Goal: Task Accomplishment & Management: Manage account settings

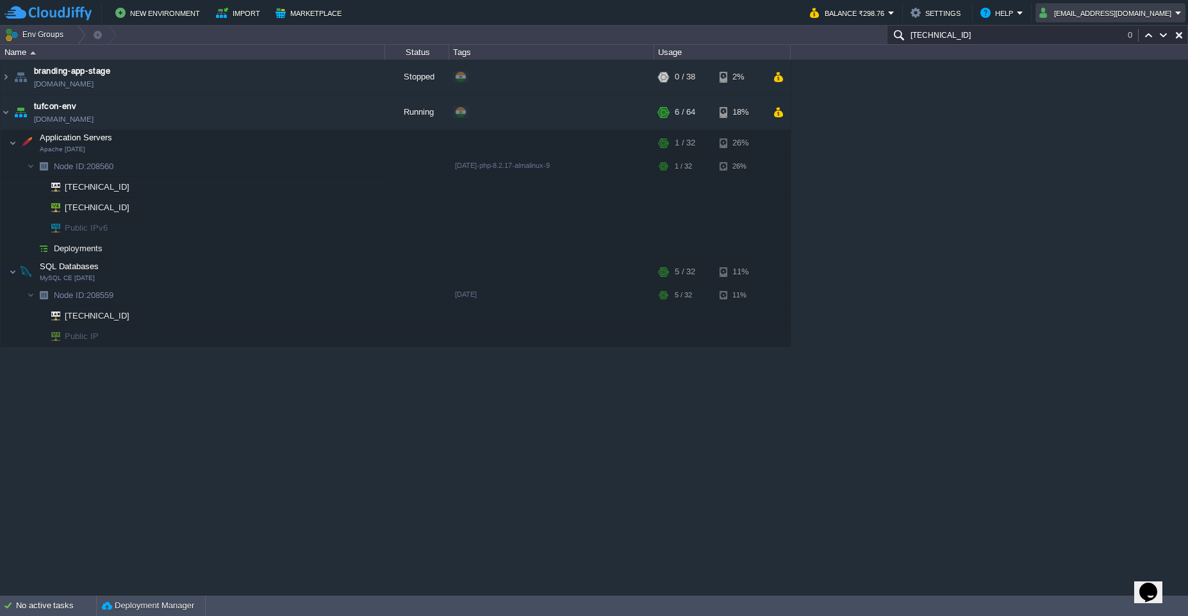
click at [1180, 15] on em "[EMAIL_ADDRESS][DOMAIN_NAME]" at bounding box center [1110, 12] width 142 height 15
click at [1090, 75] on li "Sign out" at bounding box center [1115, 67] width 135 height 15
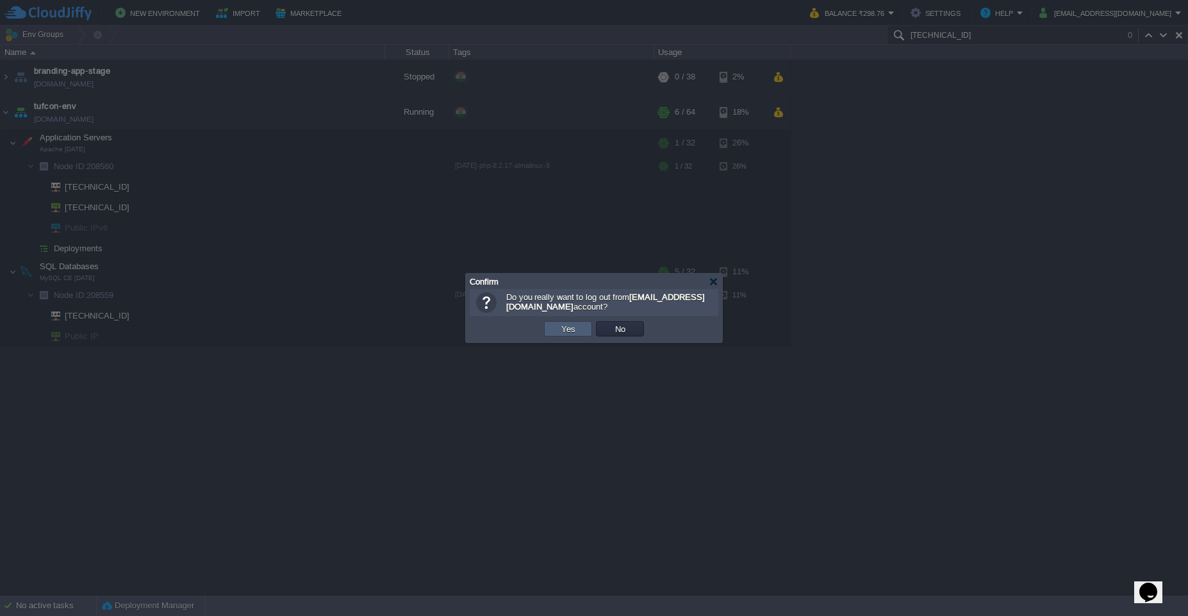
click at [567, 334] on td "Yes" at bounding box center [568, 328] width 48 height 15
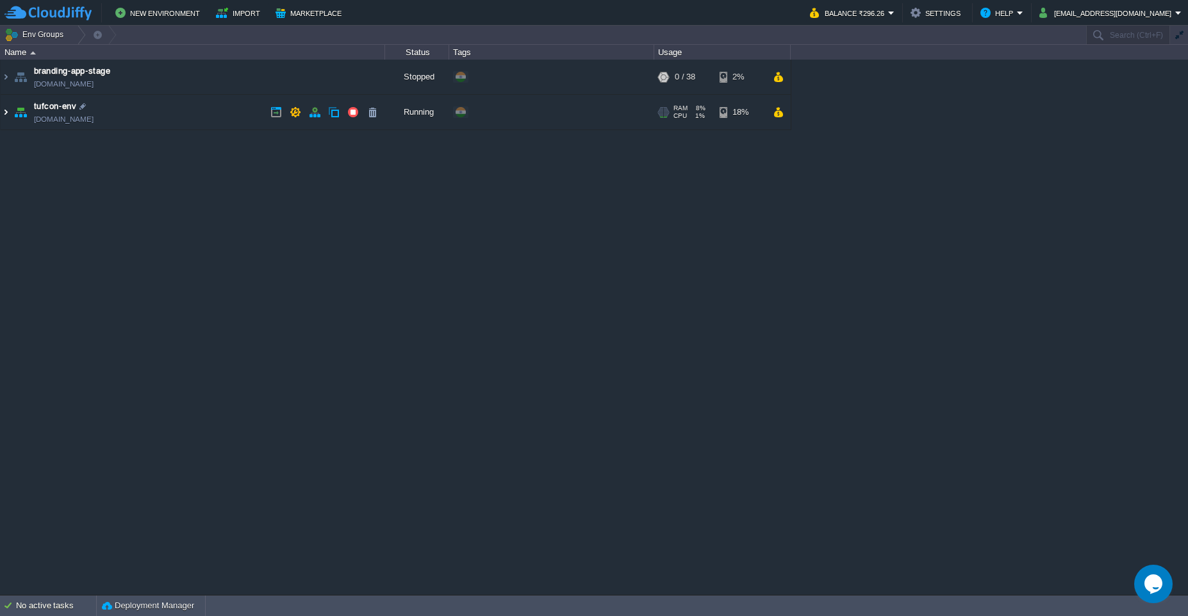
click at [7, 113] on img at bounding box center [6, 112] width 10 height 35
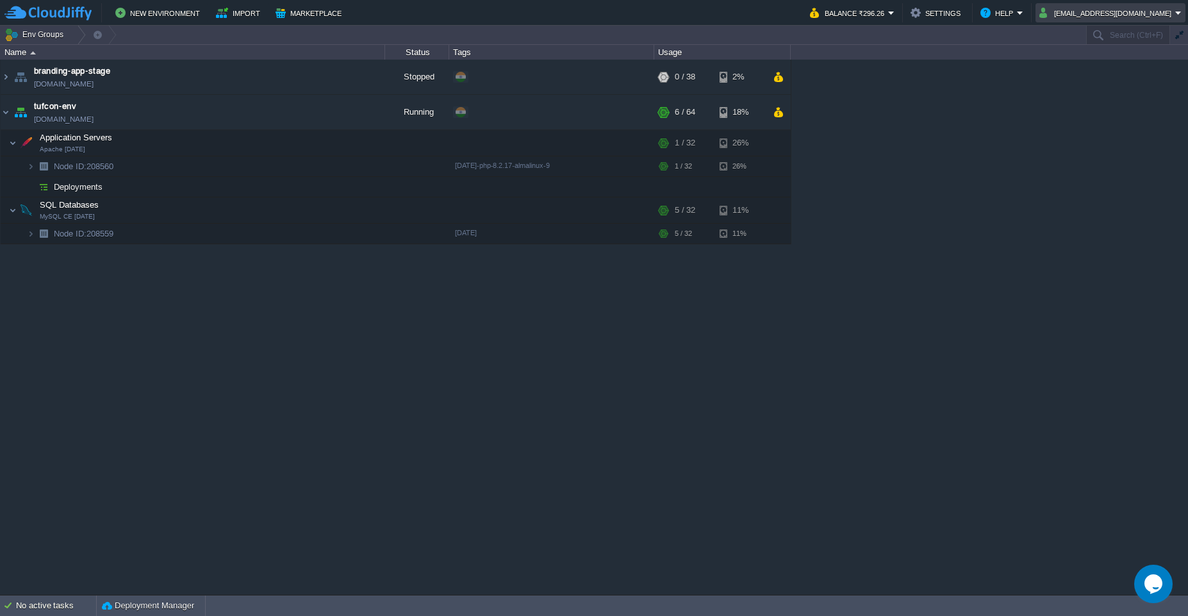
click at [1173, 15] on button "[EMAIL_ADDRESS][DOMAIN_NAME]" at bounding box center [1107, 12] width 136 height 15
click at [1092, 72] on span "Sign out" at bounding box center [1081, 68] width 31 height 10
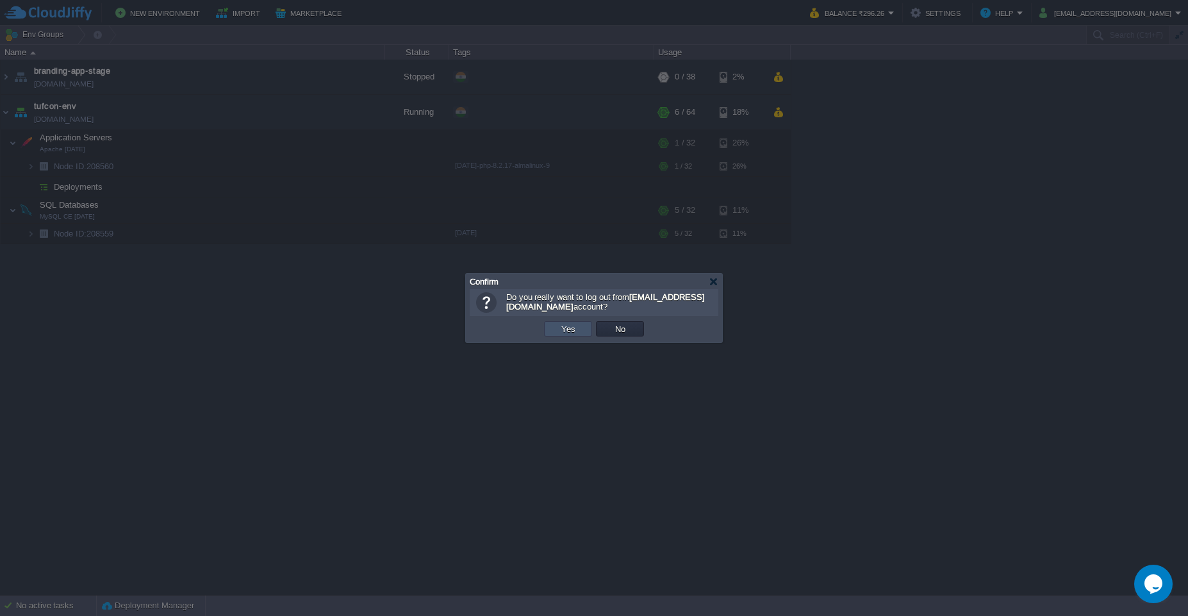
click at [561, 328] on button "Yes" at bounding box center [568, 329] width 22 height 12
